Goal: Information Seeking & Learning: Learn about a topic

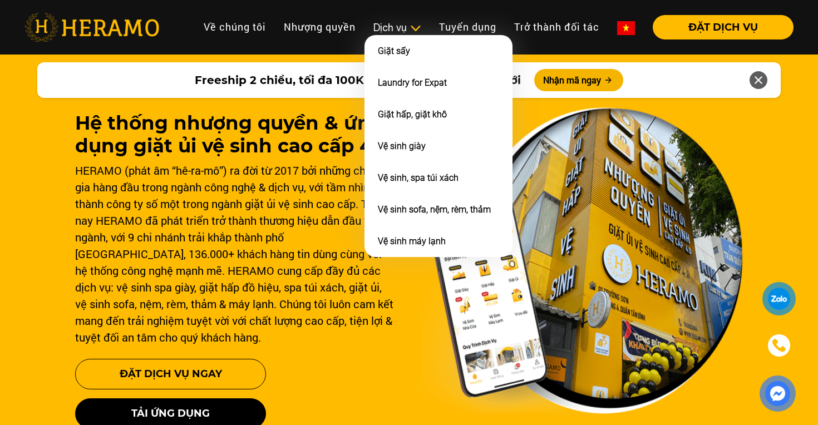
click at [403, 26] on div "Dịch vụ" at bounding box center [397, 27] width 48 height 15
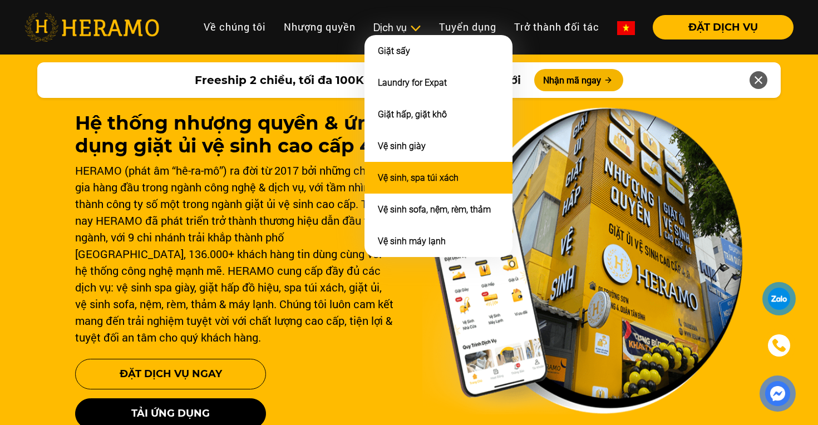
click at [413, 175] on link "Vệ sinh, spa túi xách" at bounding box center [418, 177] width 81 height 11
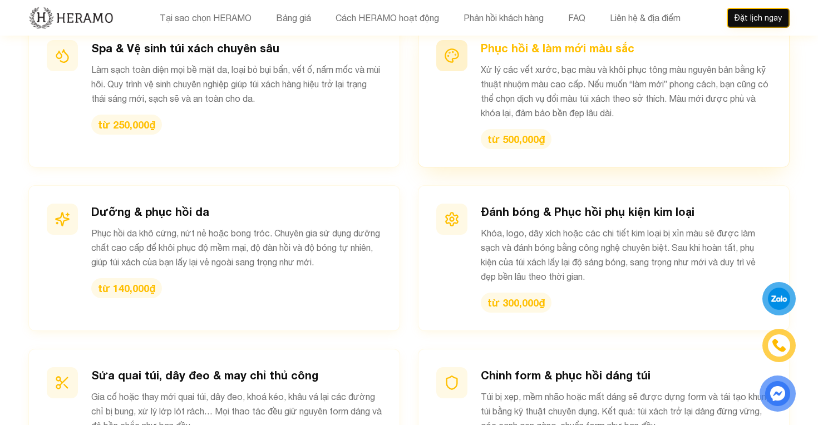
scroll to position [1207, 0]
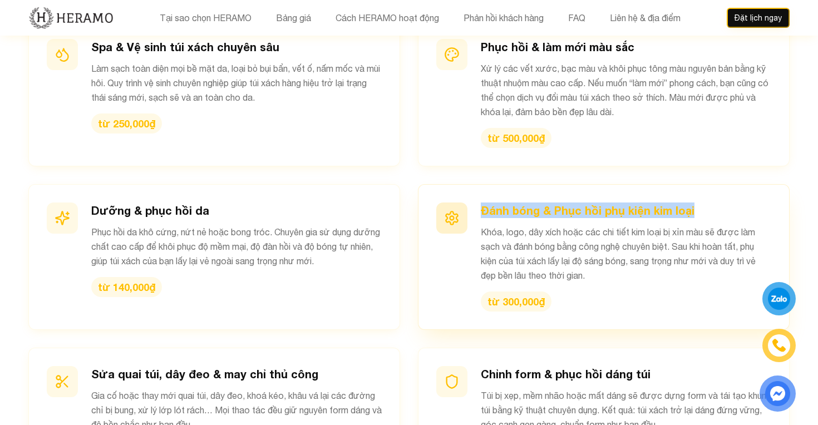
drag, startPoint x: 715, startPoint y: 181, endPoint x: 482, endPoint y: 182, distance: 233.1
click at [482, 202] on h3 "Đánh bóng & Phục hồi phụ kiện kim loại" at bounding box center [626, 210] width 290 height 16
copy h3 "Đánh bóng & Phục hồi phụ kiện kim loại"
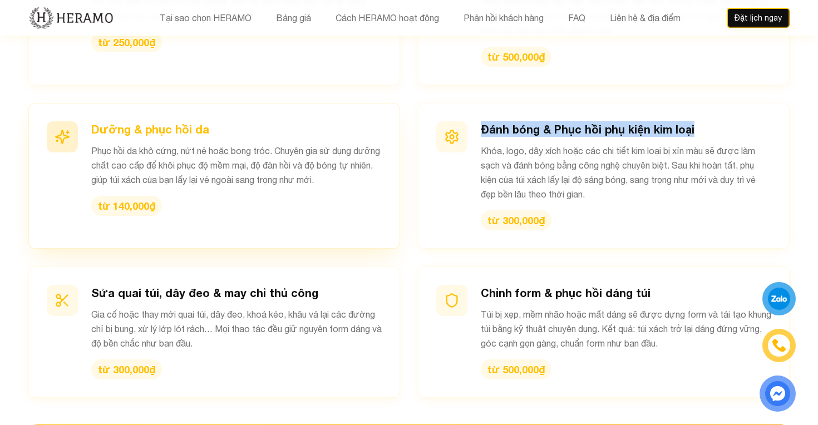
scroll to position [1313, 0]
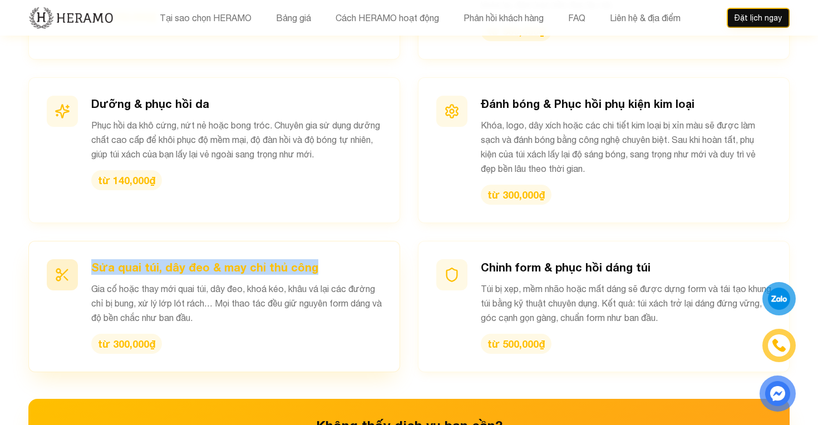
drag, startPoint x: 330, startPoint y: 236, endPoint x: 88, endPoint y: 234, distance: 242.0
click at [88, 259] on div "Sửa quai túi, dây đeo & may chỉ thủ công Gia cố hoặc thay mới quai túi, dây đeo…" at bounding box center [214, 306] width 335 height 95
copy h3 "Sửa quai túi, dây đeo & may chỉ thủ công"
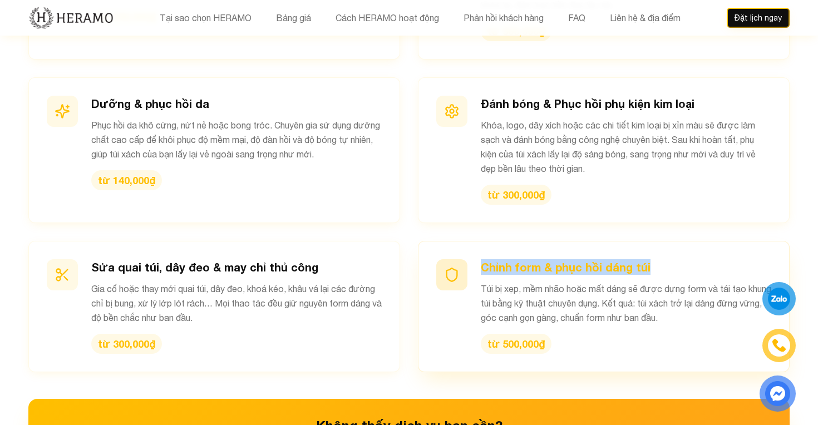
drag, startPoint x: 669, startPoint y: 235, endPoint x: 481, endPoint y: 233, distance: 188.0
click at [481, 259] on h3 "Chỉnh form & phục hồi dáng túi" at bounding box center [626, 267] width 290 height 16
copy h3 "Chỉnh form & phục hồi dáng túi"
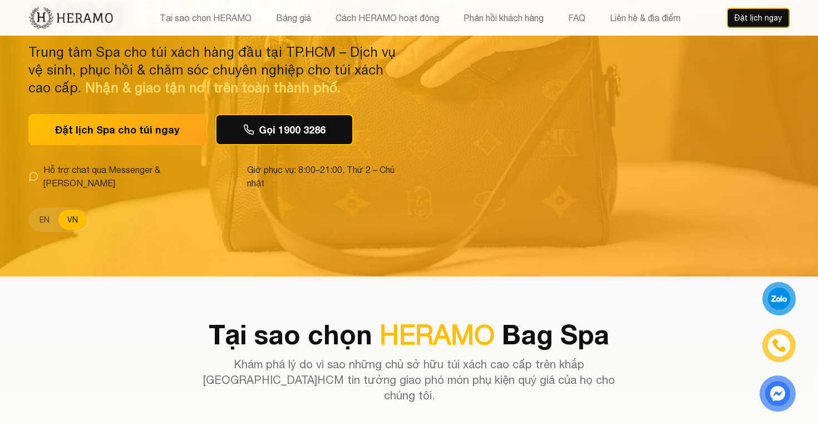
scroll to position [0, 0]
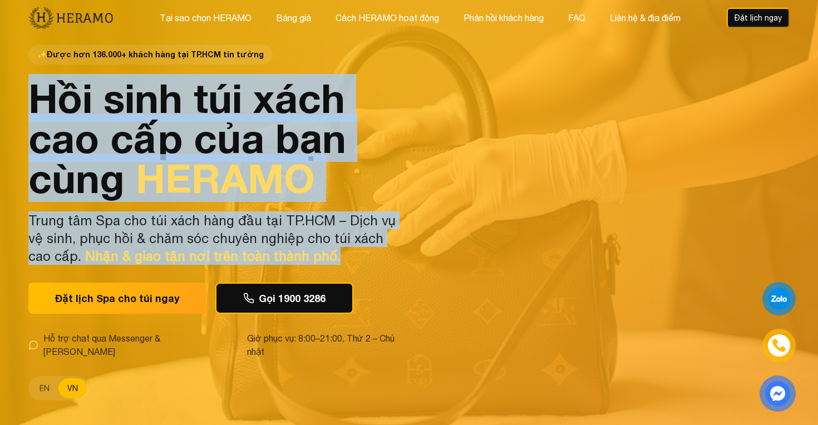
drag, startPoint x: 33, startPoint y: 101, endPoint x: 315, endPoint y: 258, distance: 323.2
click at [315, 258] on div "✨ Được hơn 136.000+ khách hàng tại TP.HCM tin tưởng Hồi sinh túi xách cao cấp c…" at bounding box center [215, 223] width 374 height 356
copy div "Hồi sinh túi xách cao cấp của bạn cùng HERAMO Trung tâm Spa cho túi xách hàng đ…"
click at [401, 258] on p "Trung tâm Spa cho túi xách hàng đầu tại TP.HCM – Dịch vụ vệ sinh, phục hồi & ch…" at bounding box center [215, 237] width 374 height 53
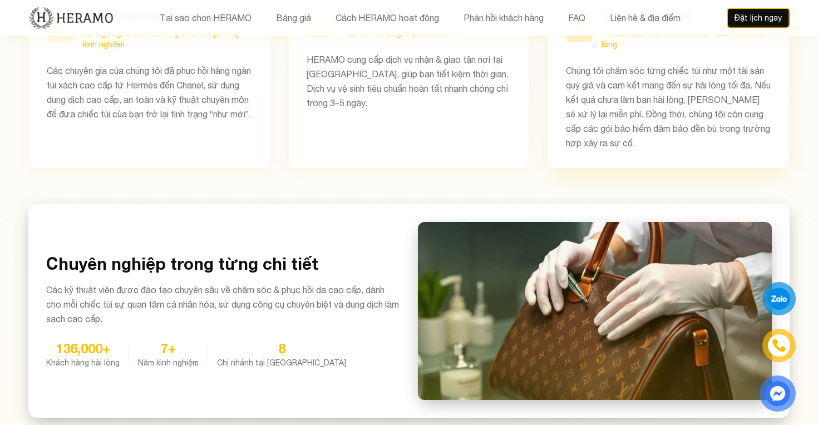
scroll to position [620, 0]
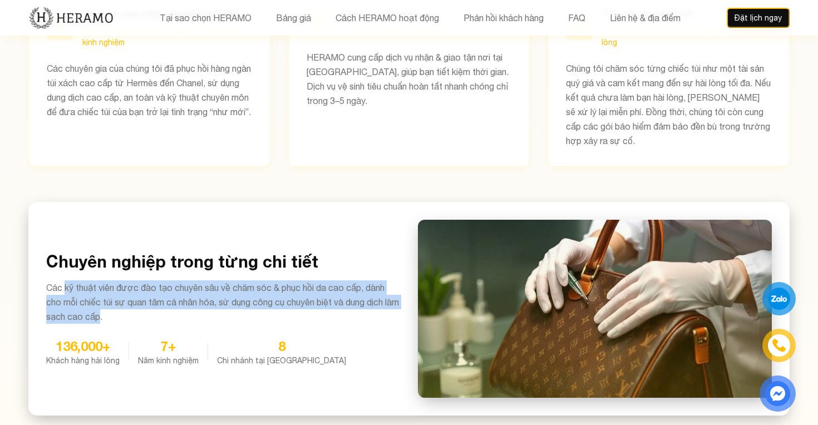
drag, startPoint x: 66, startPoint y: 259, endPoint x: 116, endPoint y: 289, distance: 58.6
click at [116, 289] on p "Các kỹ thuật viên được đào tạo chuyên sâu về chăm sóc & phục hồi da cao cấp, dà…" at bounding box center [223, 301] width 354 height 43
copy p "kỹ thuật viên được đào tạo chuyên sâu về chăm sóc & phục hồi da cao cấp, dành c…"
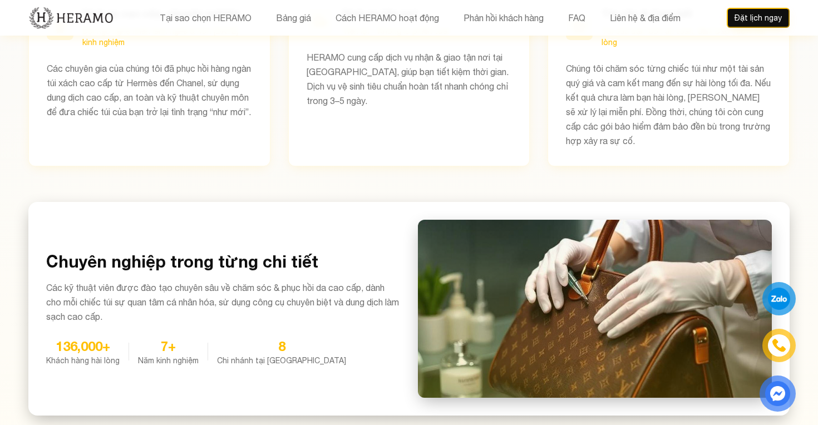
click at [368, 202] on div "Chuyên nghiệp trong từng chi tiết Các kỹ thuật viên được đào tạo chuyên sâu về …" at bounding box center [408, 309] width 761 height 214
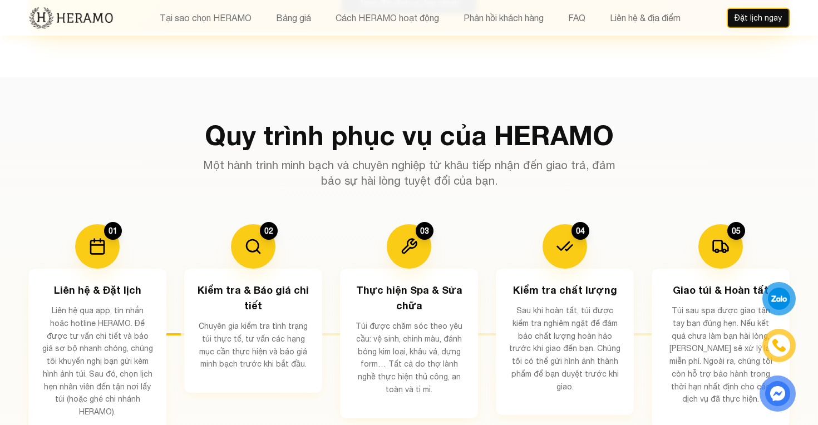
scroll to position [1809, 0]
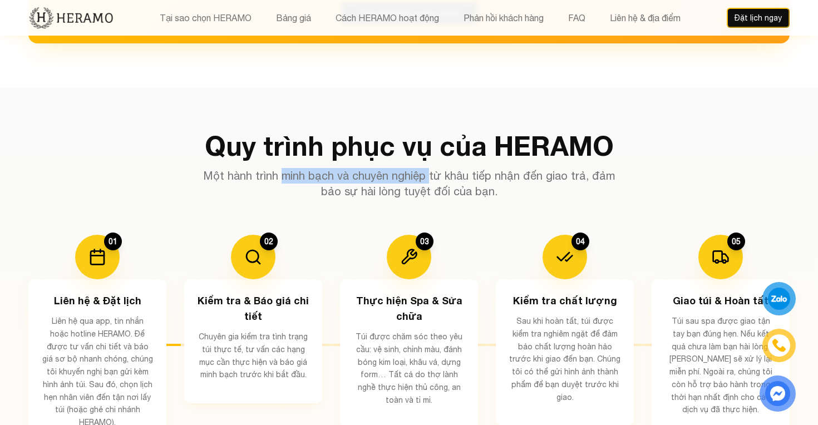
drag, startPoint x: 273, startPoint y: 148, endPoint x: 418, endPoint y: 150, distance: 144.7
click at [418, 168] on p "Một hành trình minh bạch và chuyên nghiệp từ khâu tiếp nhận đến giao trả, đảm b…" at bounding box center [408, 183] width 427 height 31
copy p "minh bạch và chuyên nghiệp"
click at [316, 168] on p "Một hành trình minh bạch và chuyên nghiệp từ khâu tiếp nhận đến giao trả, đảm b…" at bounding box center [408, 183] width 427 height 31
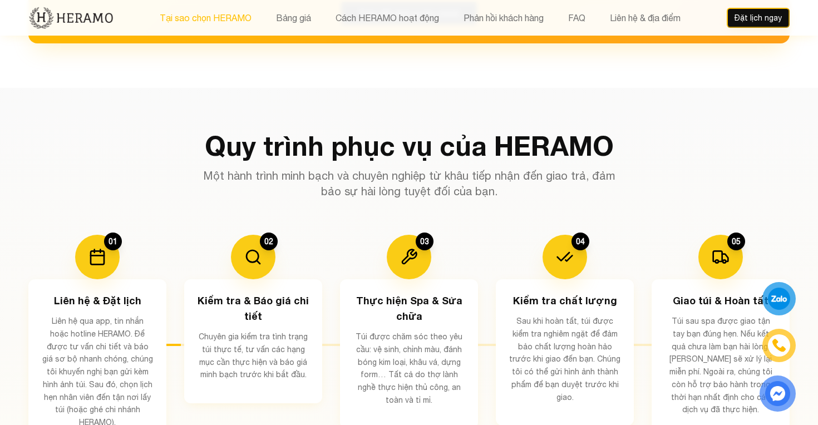
click at [205, 20] on button "Tại sao chọn HERAMO" at bounding box center [205, 18] width 98 height 14
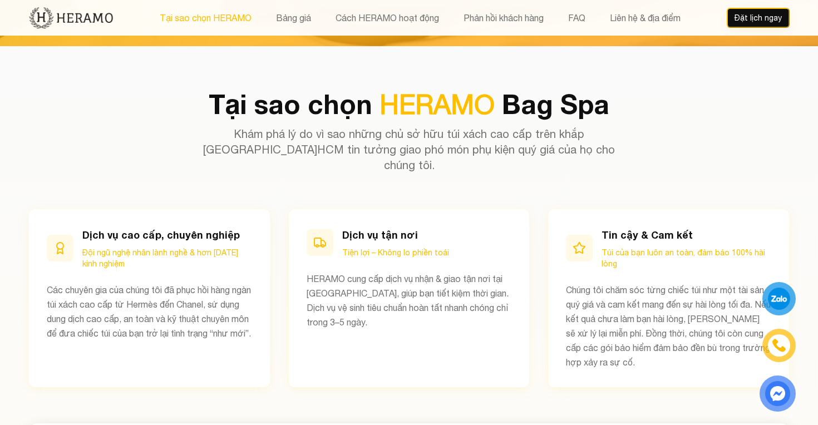
scroll to position [396, 0]
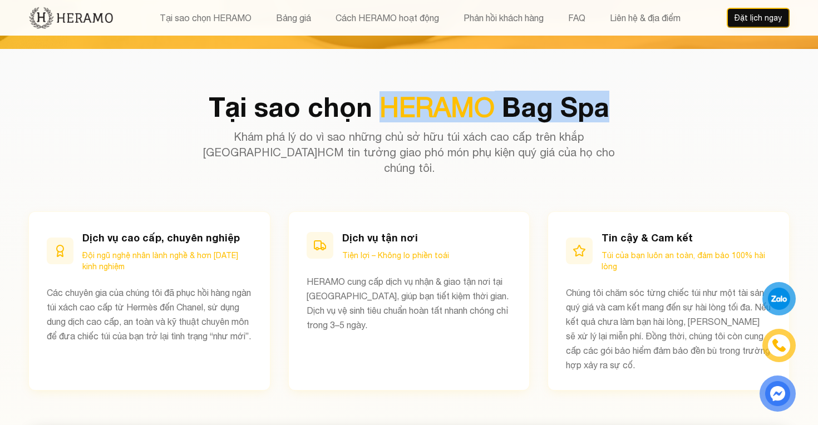
drag, startPoint x: 609, startPoint y: 96, endPoint x: 386, endPoint y: 96, distance: 222.5
click at [386, 96] on h2 "Tại sao chọn HERAMO Bag Spa" at bounding box center [408, 106] width 761 height 27
copy h2 "HERAMO Bag Spa"
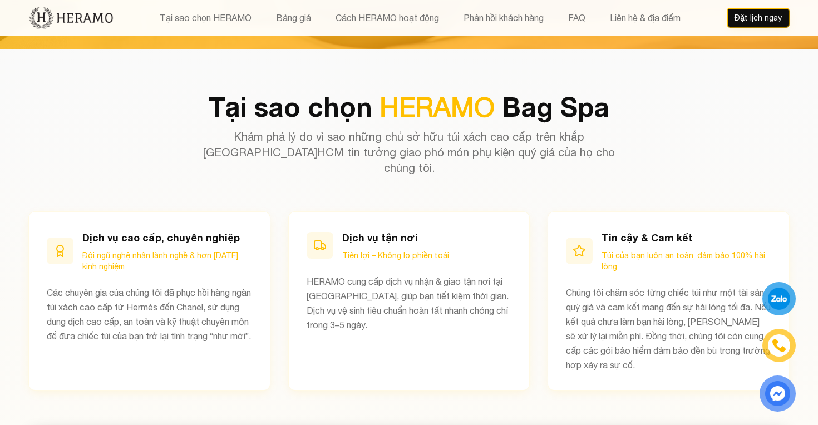
click at [476, 111] on div "Tại sao chọn HERAMO Bag Spa Khám phá lý do vì sao những chủ sở hữu túi xách cao…" at bounding box center [408, 134] width 761 height 82
click at [278, 18] on button "Bảng giá" at bounding box center [294, 18] width 42 height 14
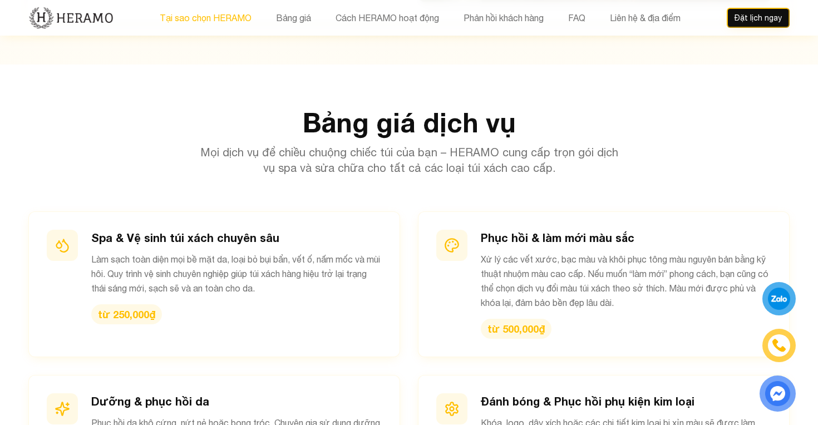
click at [210, 17] on button "Tại sao chọn HERAMO" at bounding box center [205, 18] width 98 height 14
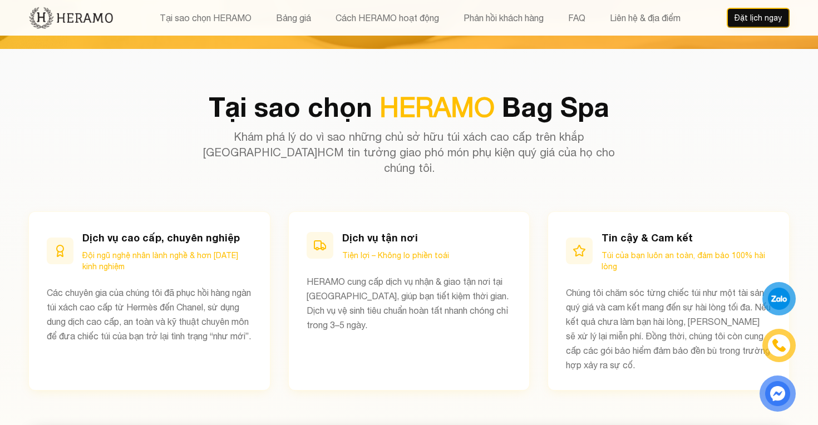
scroll to position [0, 0]
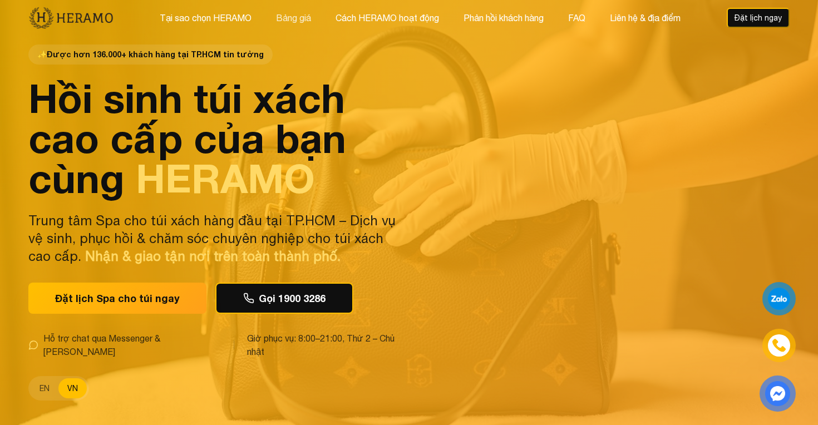
click at [281, 13] on button "Bảng giá" at bounding box center [294, 18] width 42 height 14
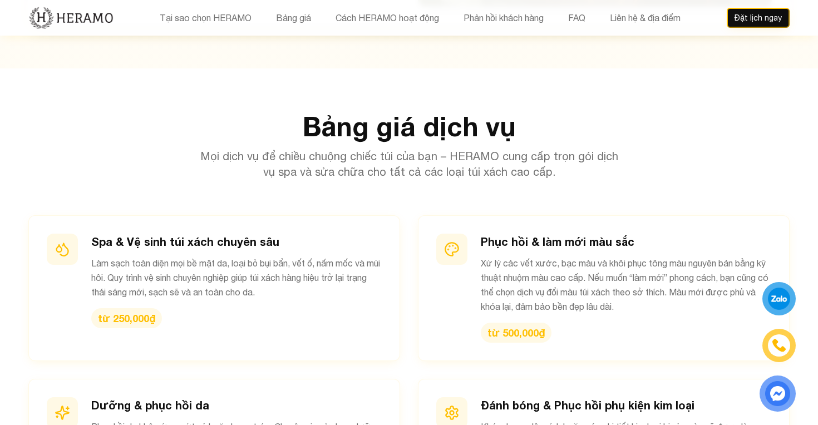
scroll to position [1016, 0]
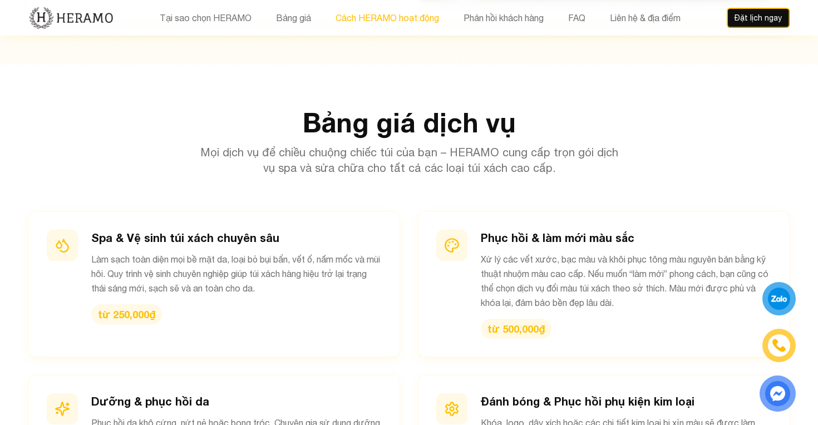
click at [373, 16] on button "Cách HERAMO hoạt động" at bounding box center [387, 18] width 110 height 14
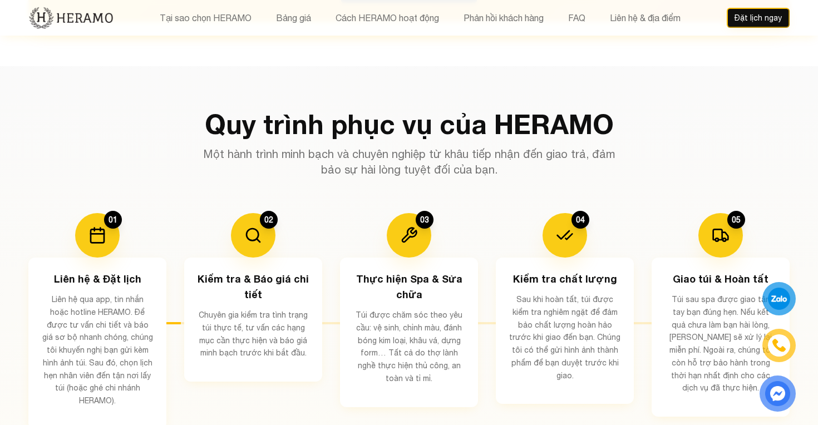
scroll to position [1832, 0]
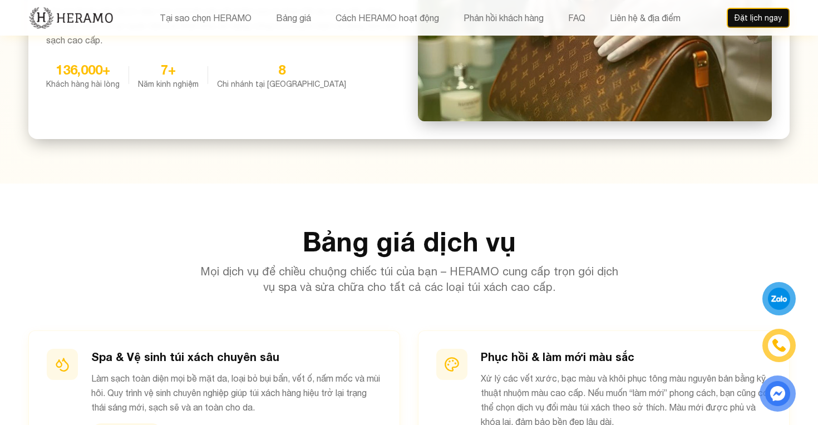
scroll to position [866, 0]
